Goal: Find specific page/section: Find specific page/section

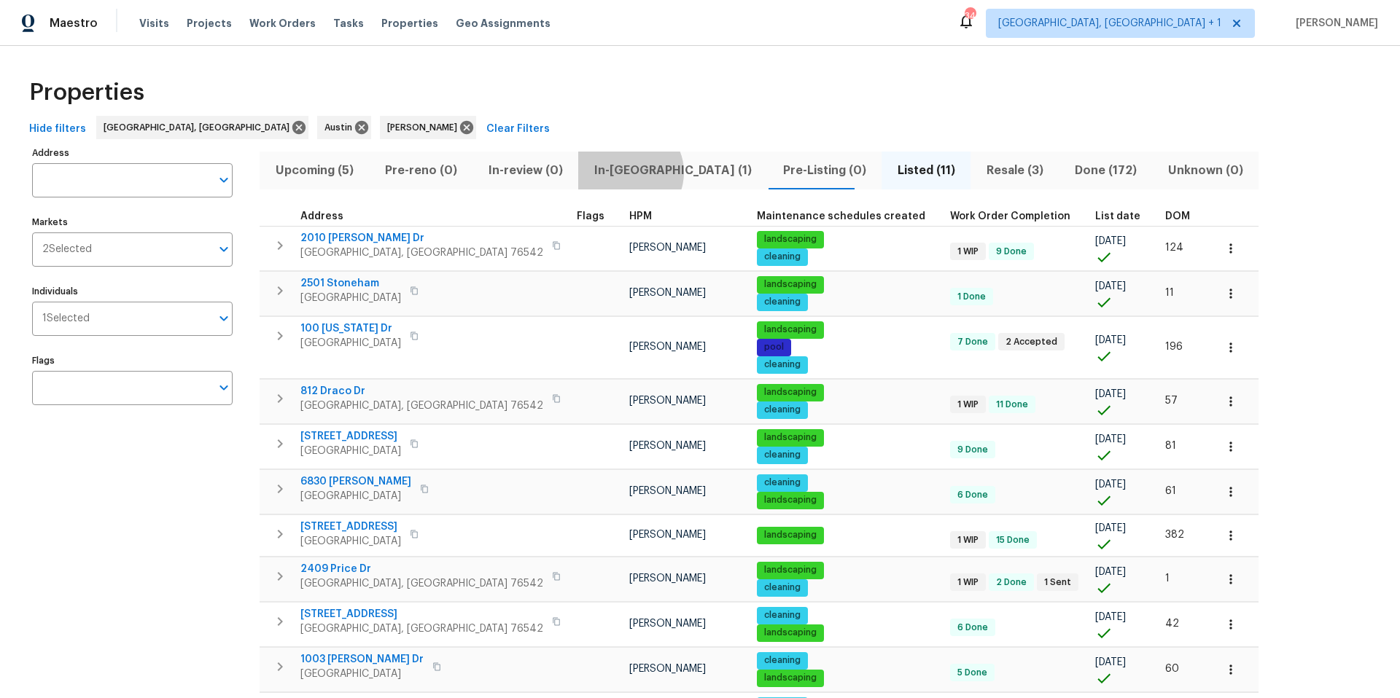
click at [620, 172] on span "In-[GEOGRAPHIC_DATA] (1)" at bounding box center [672, 170] width 171 height 20
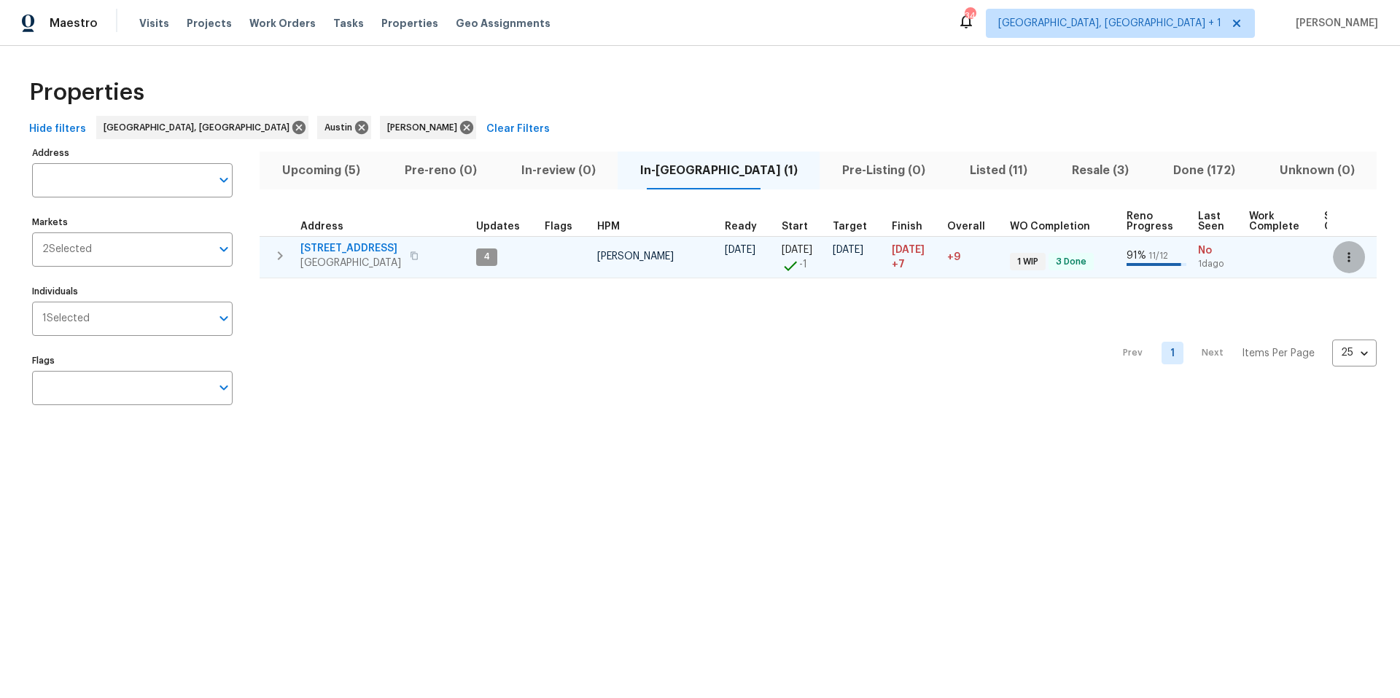
click at [1049, 258] on icon "button" at bounding box center [1348, 257] width 15 height 15
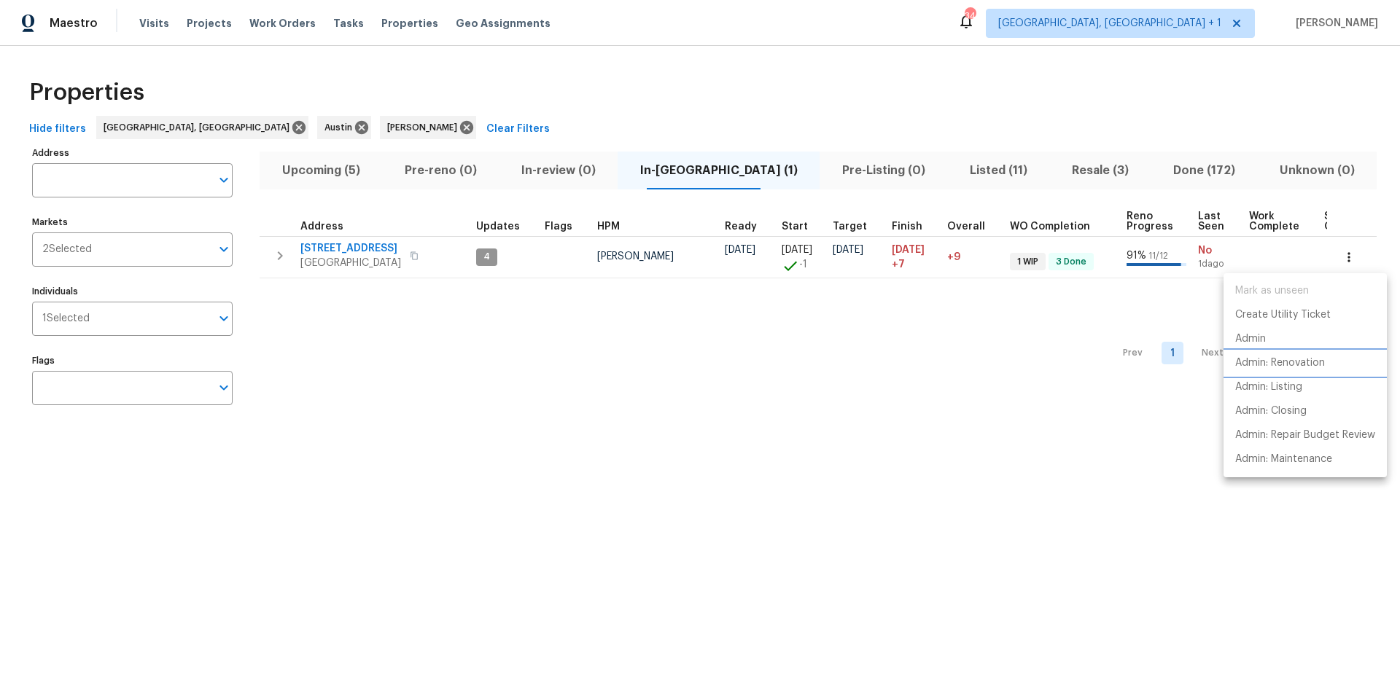
click at [1049, 361] on p "Admin: Renovation" at bounding box center [1280, 363] width 90 height 15
click at [347, 180] on div at bounding box center [700, 349] width 1400 height 698
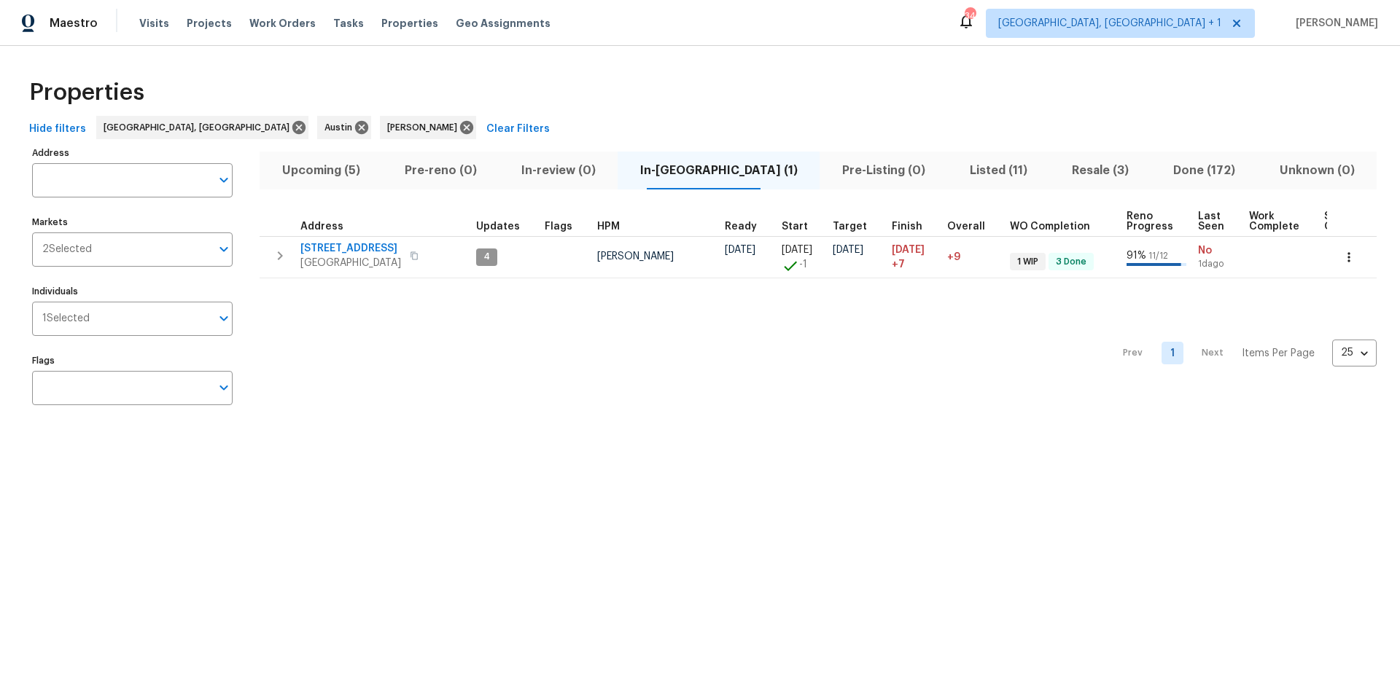
click at [344, 175] on span "Upcoming (5)" at bounding box center [320, 170] width 105 height 20
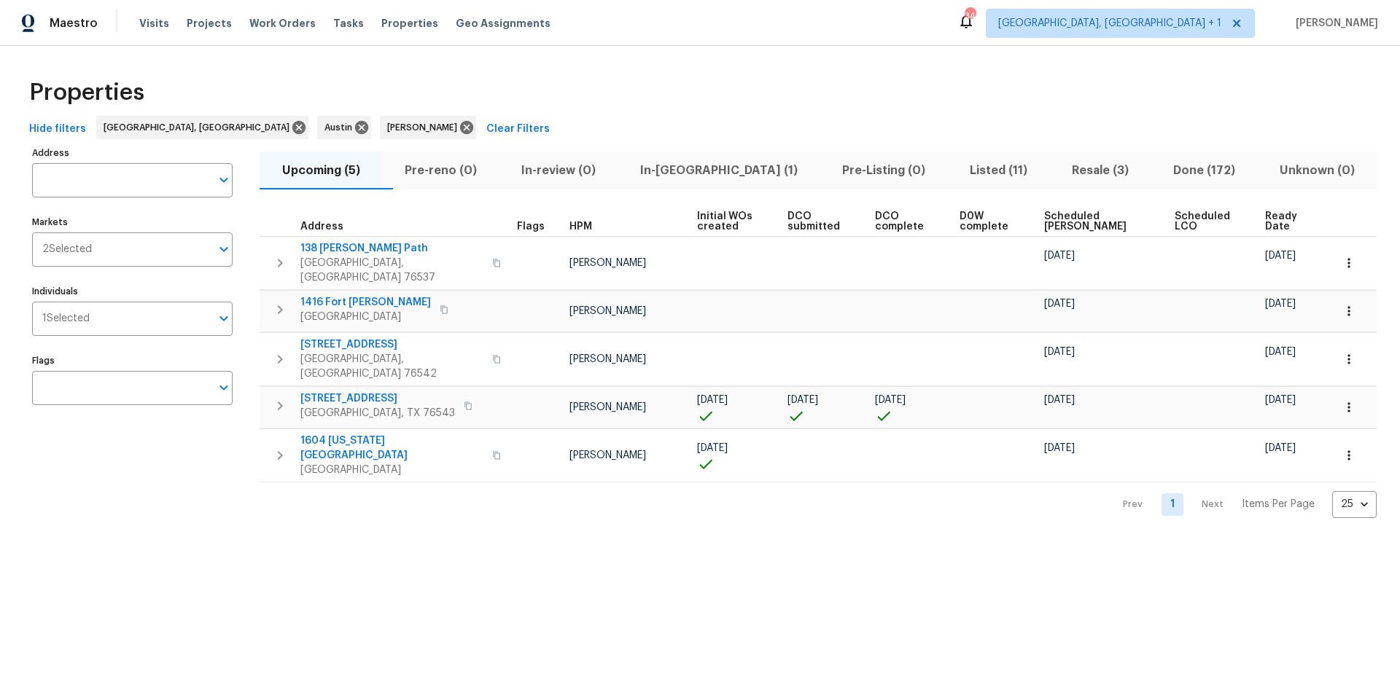
click at [1049, 222] on span "Ready Date" at bounding box center [1286, 221] width 43 height 20
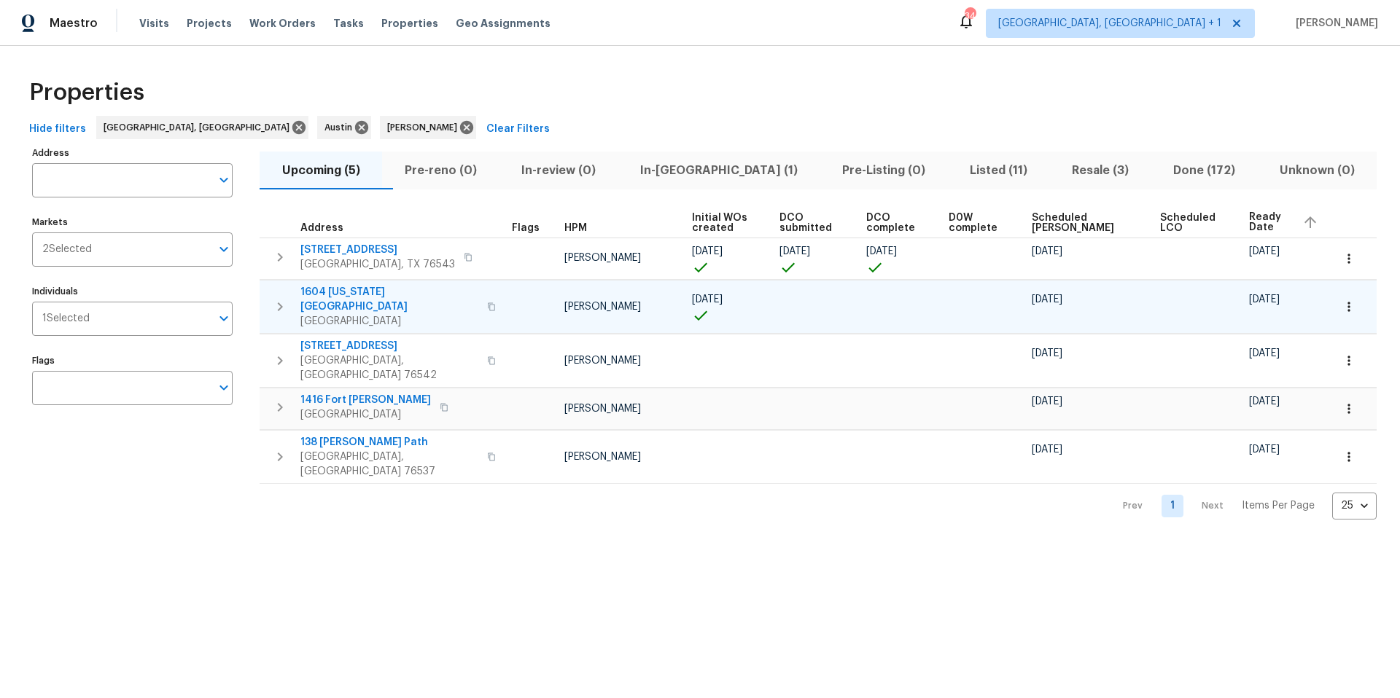
click at [364, 296] on span "1604 [US_STATE][GEOGRAPHIC_DATA]" at bounding box center [389, 299] width 178 height 29
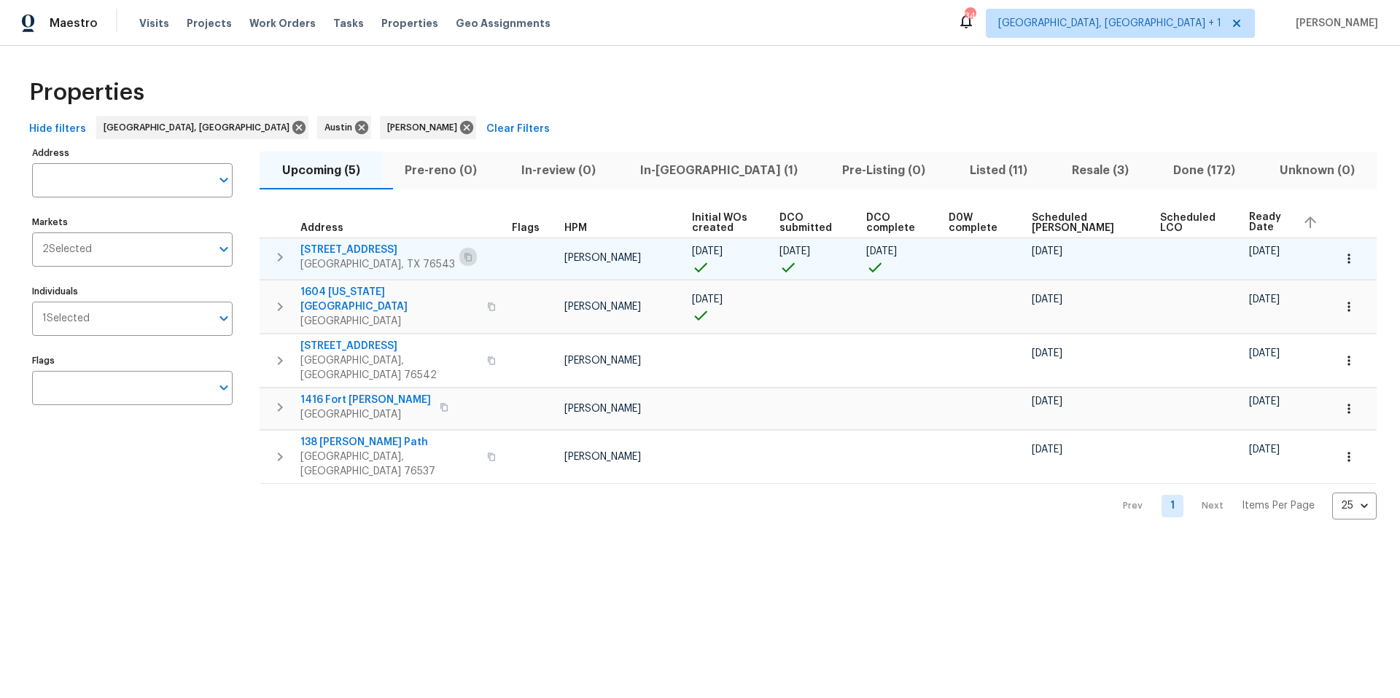
click at [464, 257] on icon "button" at bounding box center [467, 257] width 7 height 8
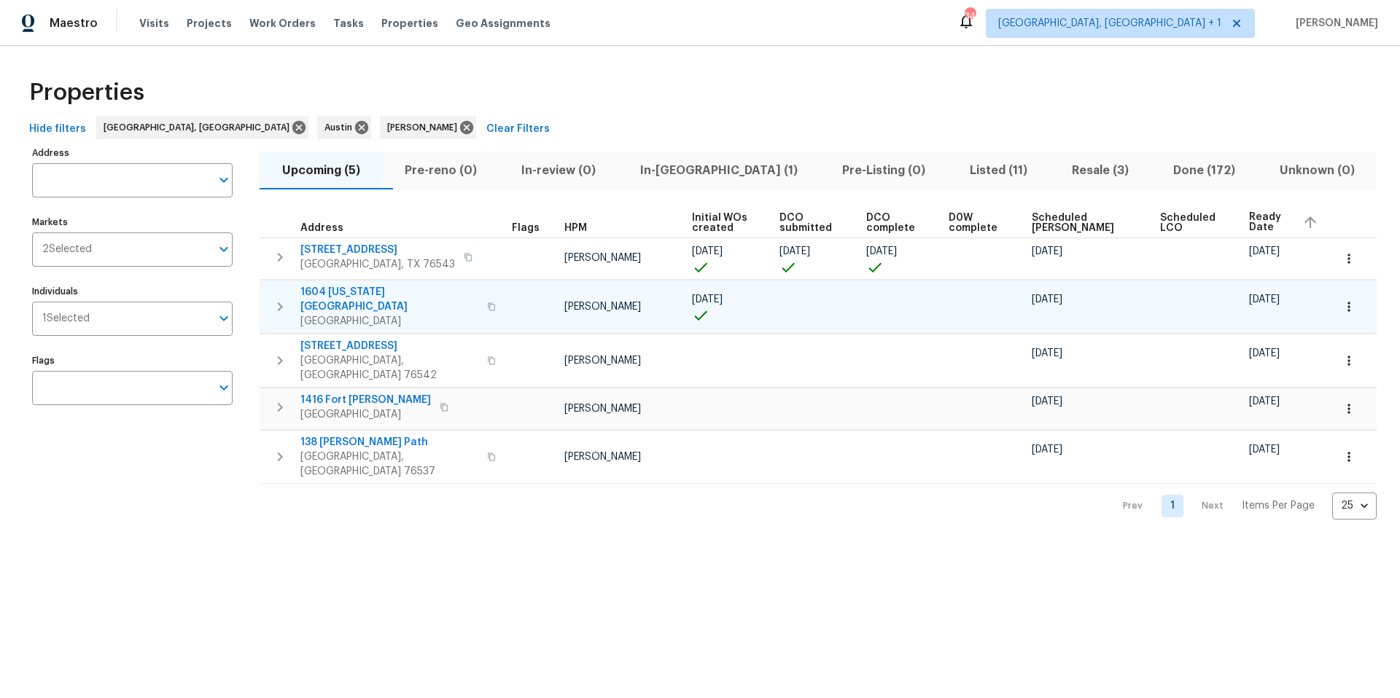
click at [342, 289] on span "1604 [US_STATE][GEOGRAPHIC_DATA]" at bounding box center [389, 299] width 178 height 29
